Goal: Transaction & Acquisition: Book appointment/travel/reservation

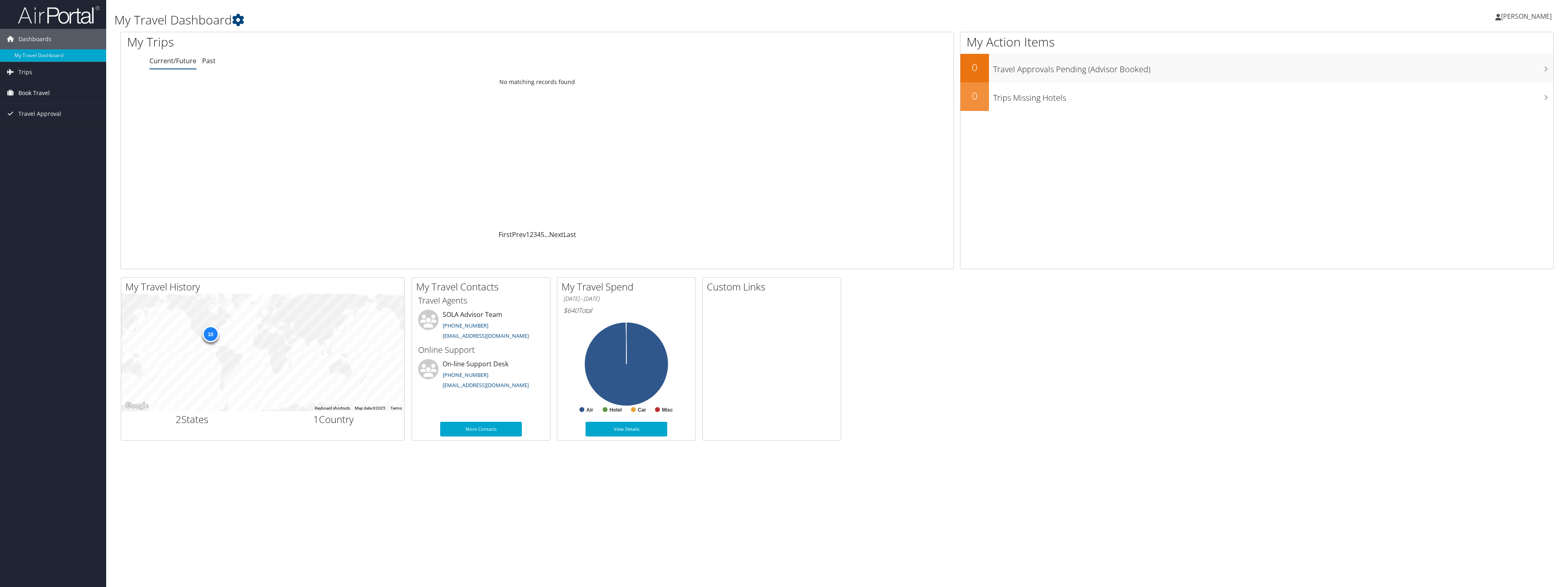
click at [52, 91] on link "Book Travel" at bounding box center [53, 93] width 106 height 21
click at [52, 122] on link "Book/Manage Online Trips" at bounding box center [53, 122] width 106 height 12
